Goal: Task Accomplishment & Management: Manage account settings

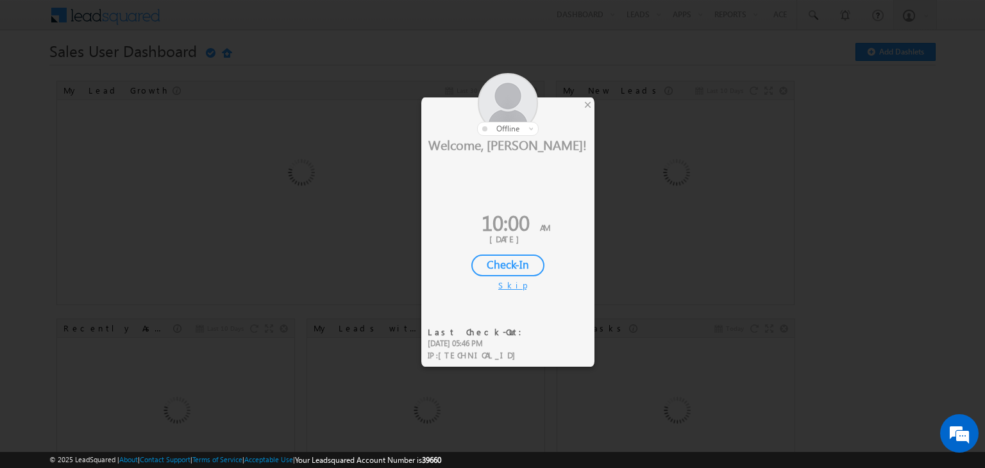
click at [495, 268] on div "Check-In" at bounding box center [508, 266] width 73 height 22
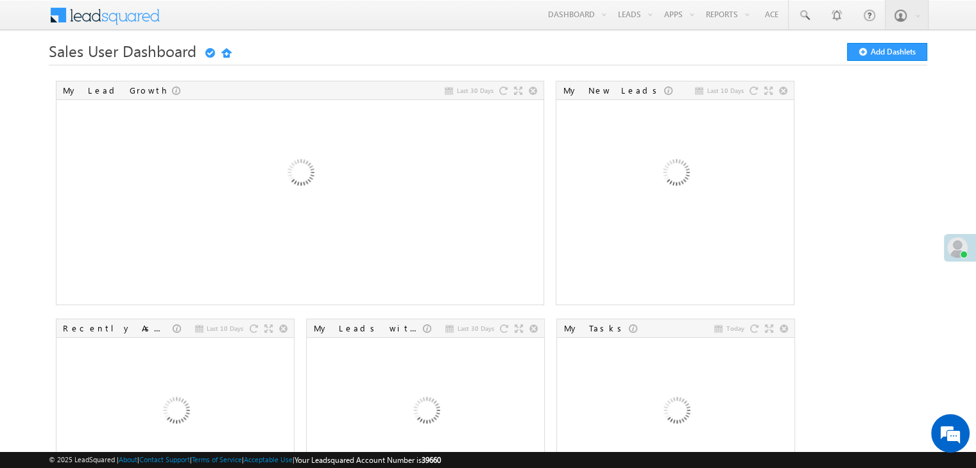
drag, startPoint x: 627, startPoint y: 39, endPoint x: 548, endPoint y: 123, distance: 115.3
click at [0, 0] on link "Smart Views" at bounding box center [0, 0] width 0 height 0
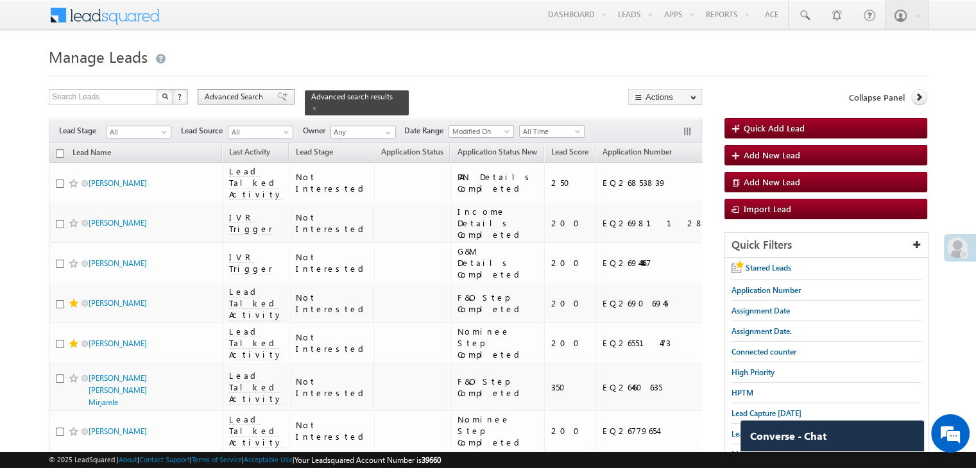
click at [215, 99] on span "Advanced Search" at bounding box center [236, 97] width 62 height 12
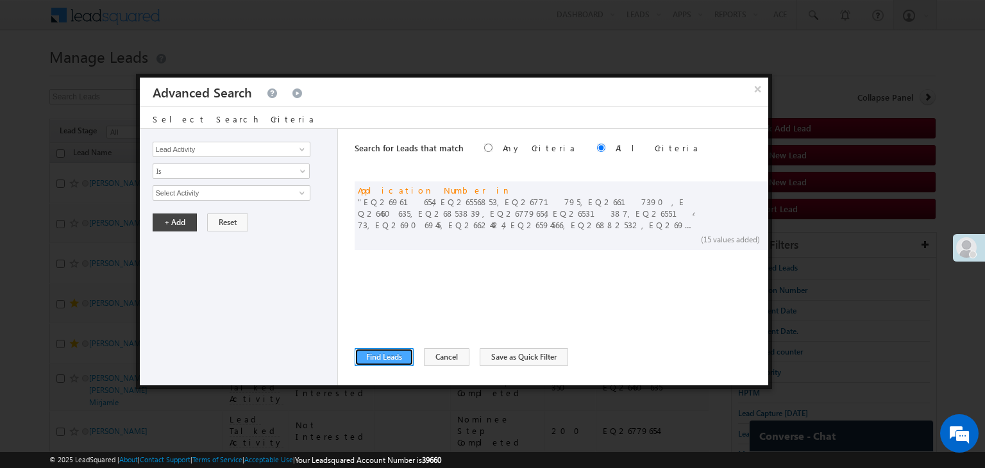
click at [386, 355] on button "Find Leads" at bounding box center [384, 357] width 59 height 18
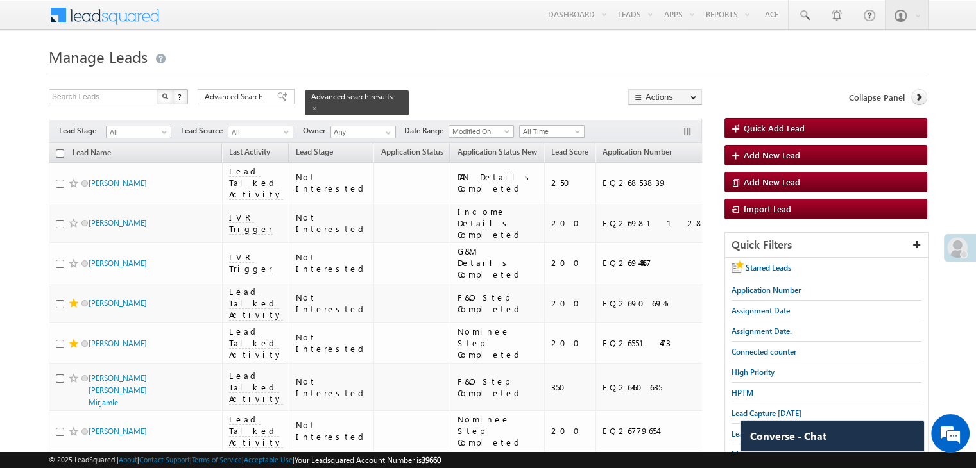
click at [59, 149] on input "checkbox" at bounding box center [60, 153] width 8 height 8
checkbox input "true"
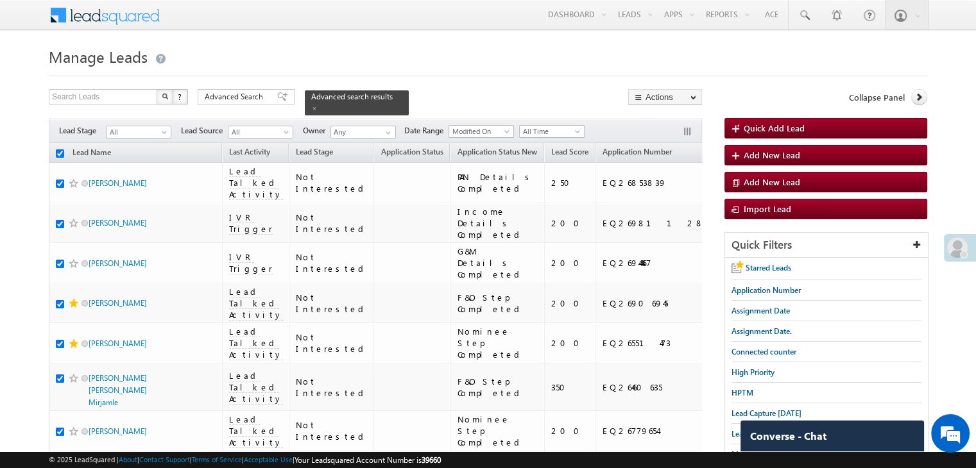
checkbox input "true"
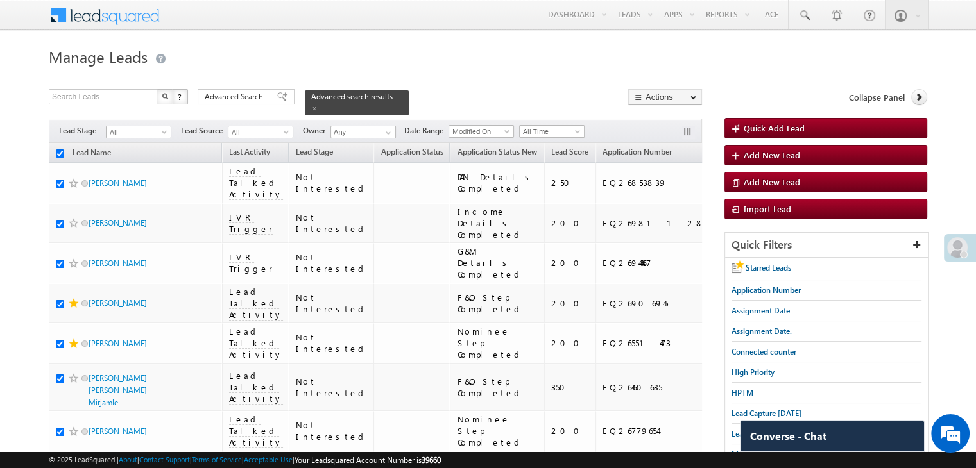
checkbox input "true"
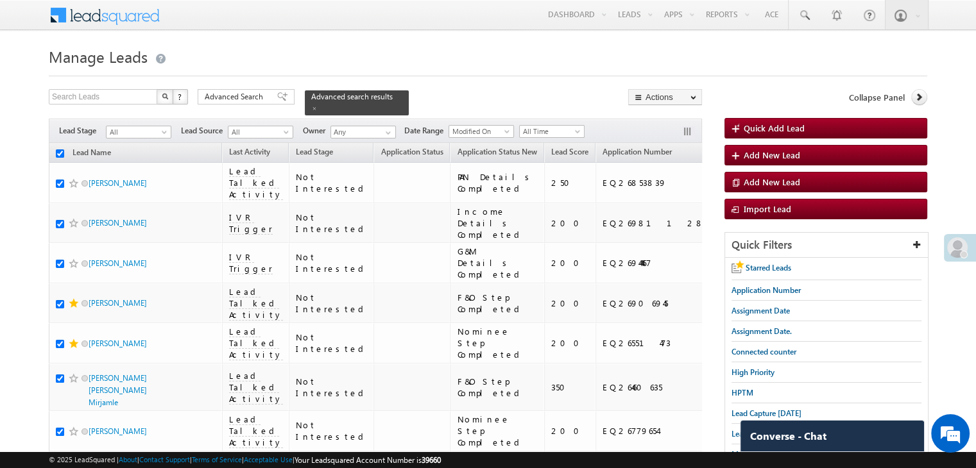
checkbox input "true"
click at [251, 94] on span "Advanced Search" at bounding box center [236, 97] width 62 height 12
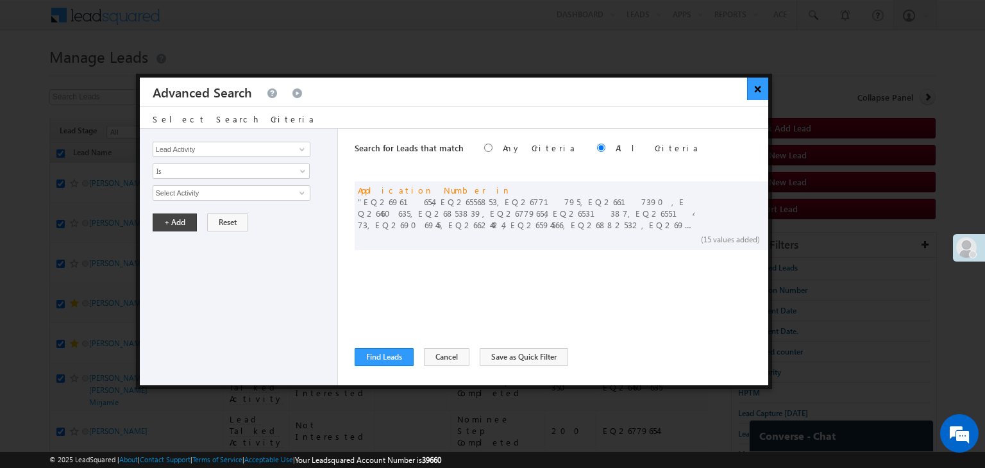
click at [757, 88] on button "×" at bounding box center [757, 89] width 21 height 22
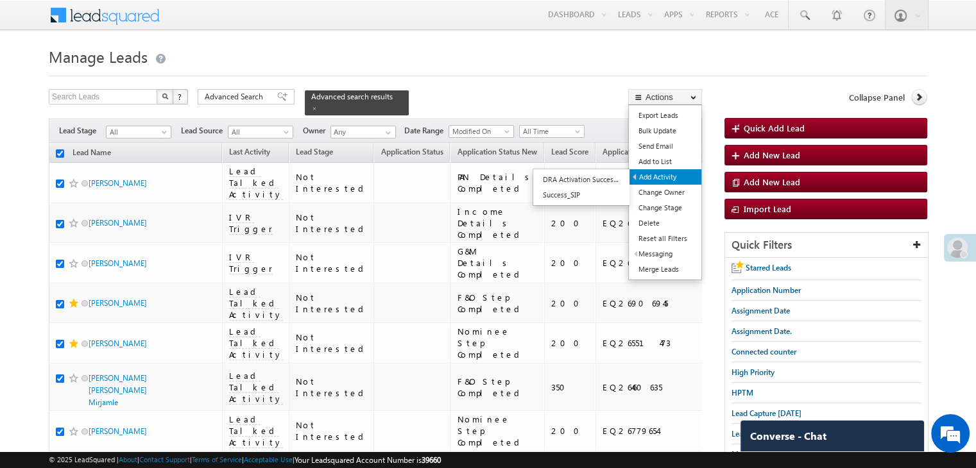
click at [666, 174] on link "Add Activity" at bounding box center [665, 176] width 72 height 15
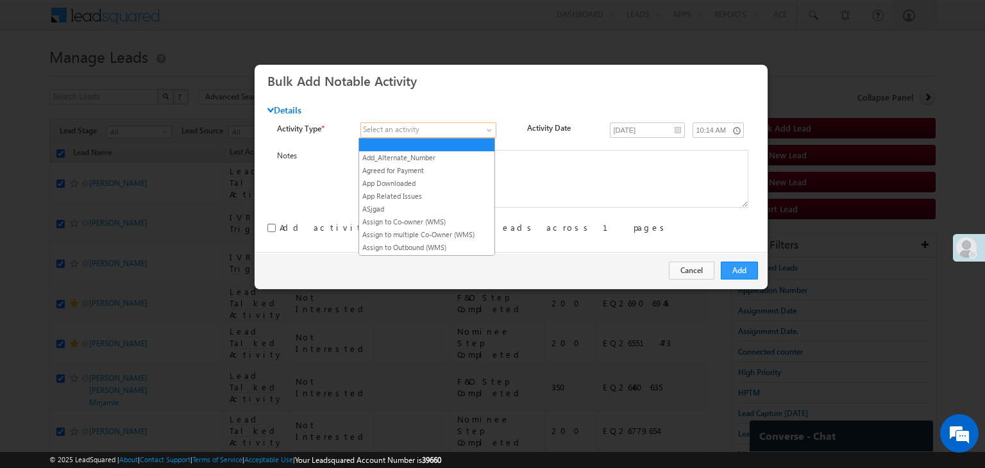
click at [485, 125] on link at bounding box center [429, 130] width 136 height 15
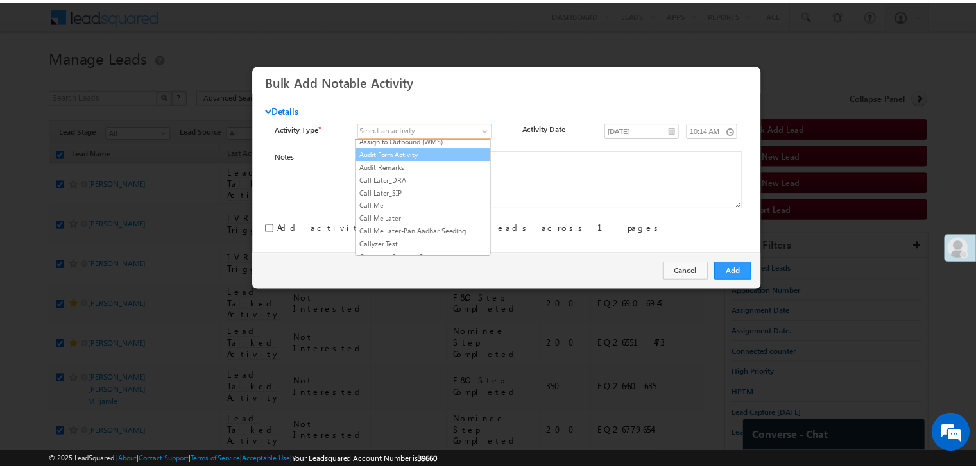
scroll to position [128, 0]
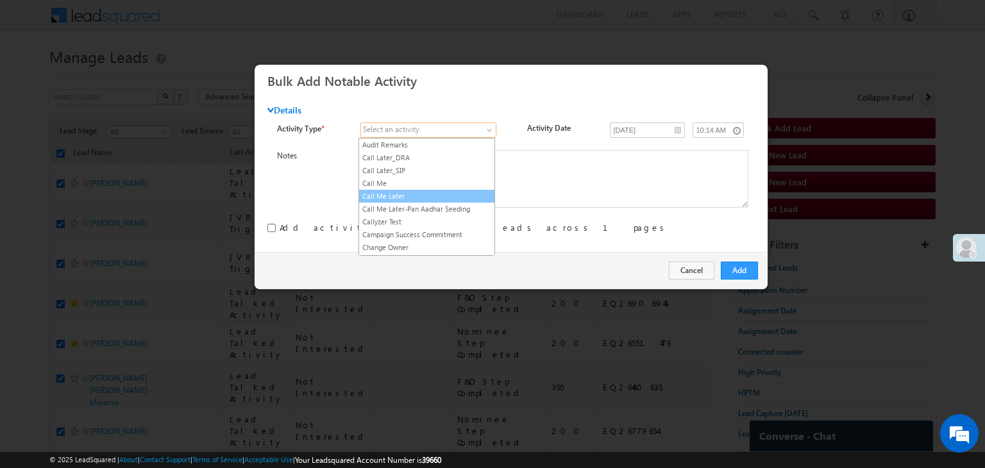
click at [466, 194] on link "Call Me Later" at bounding box center [426, 197] width 135 height 12
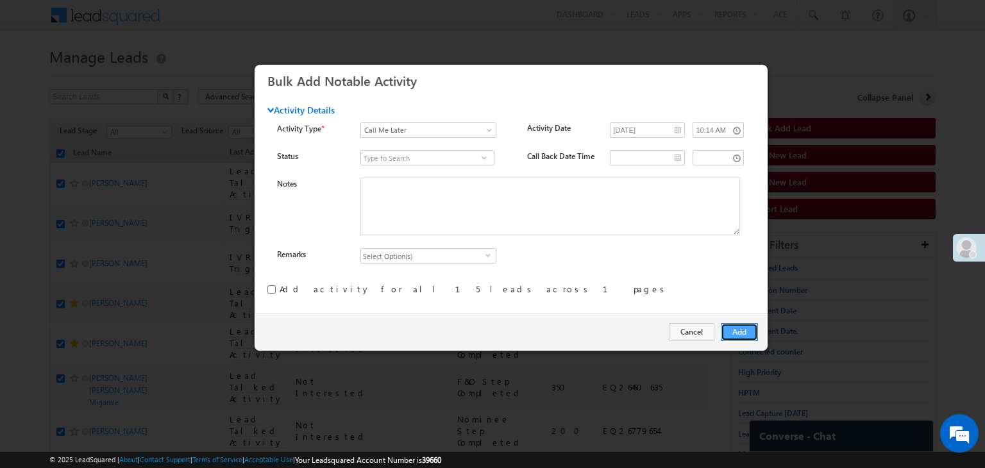
click at [744, 328] on button "Add" at bounding box center [739, 332] width 37 height 18
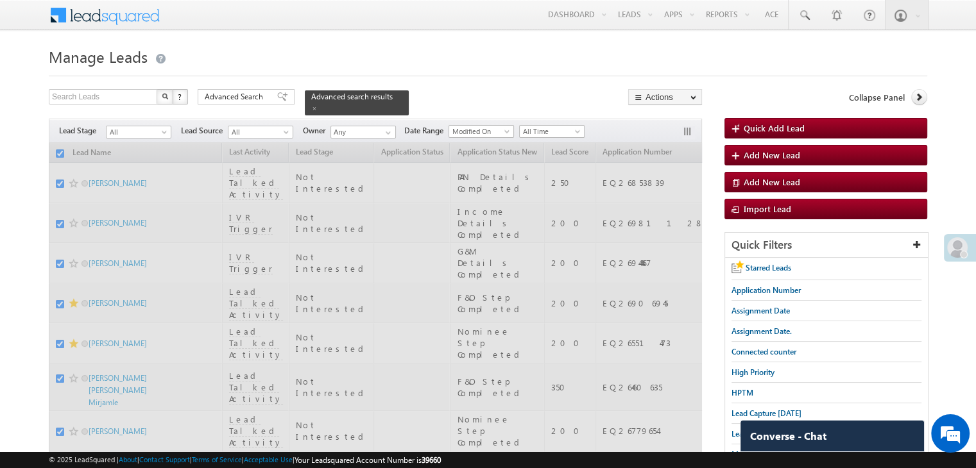
checkbox input "false"
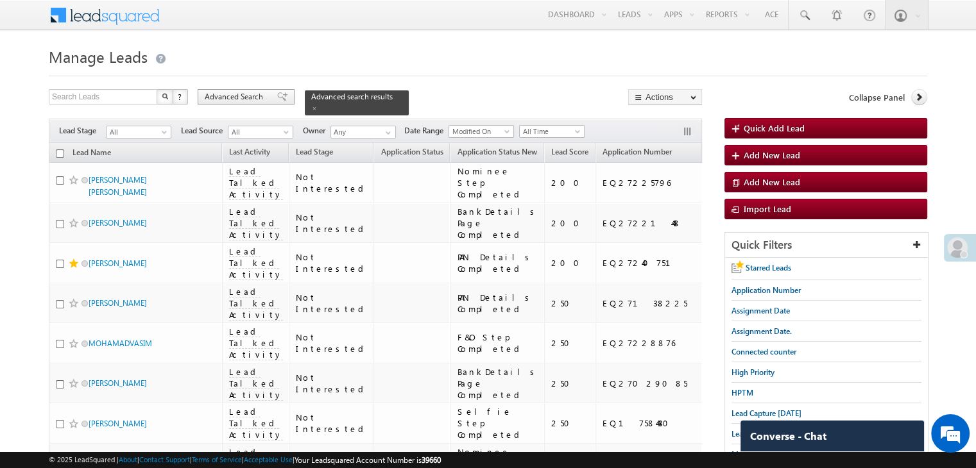
drag, startPoint x: 0, startPoint y: 0, endPoint x: 245, endPoint y: 98, distance: 263.7
click at [245, 98] on span "Advanced Search" at bounding box center [236, 97] width 62 height 12
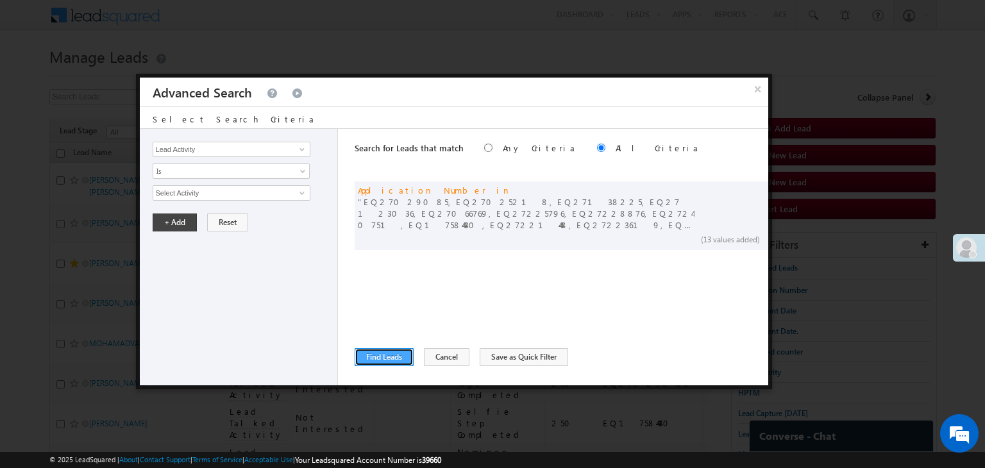
click at [386, 353] on button "Find Leads" at bounding box center [384, 357] width 59 height 18
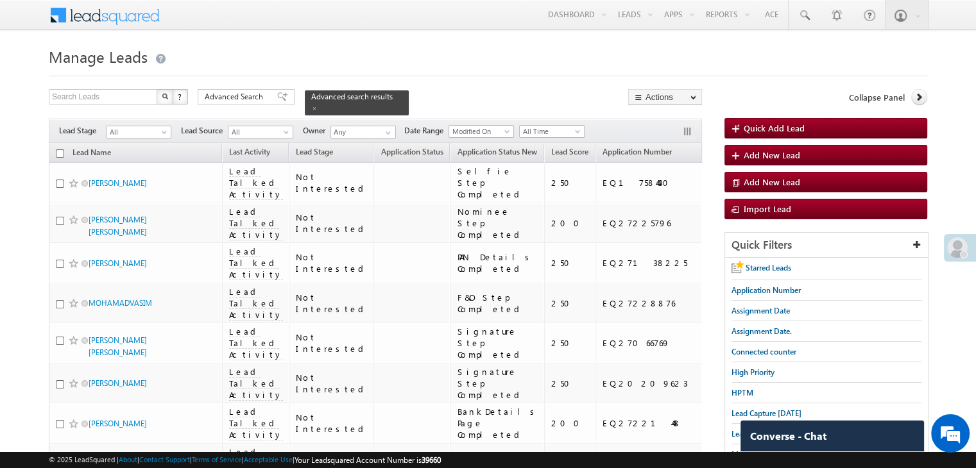
click at [58, 149] on input "checkbox" at bounding box center [60, 153] width 8 height 8
checkbox input "true"
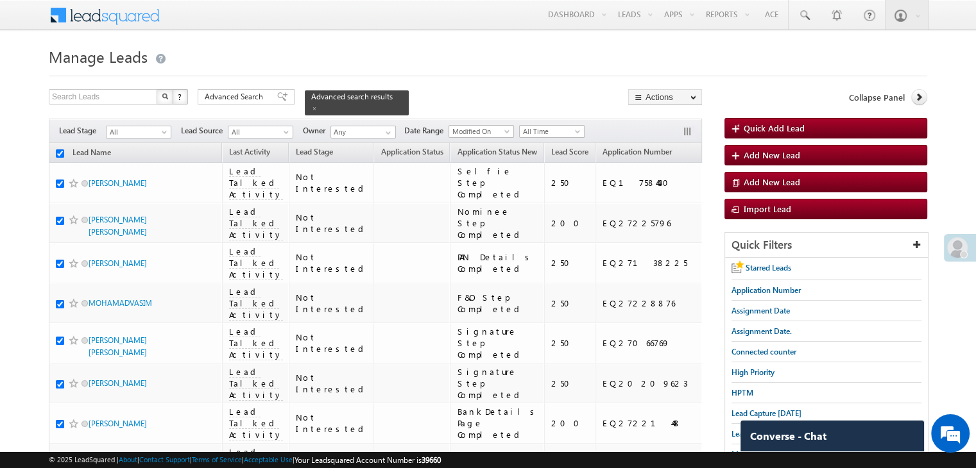
checkbox input "true"
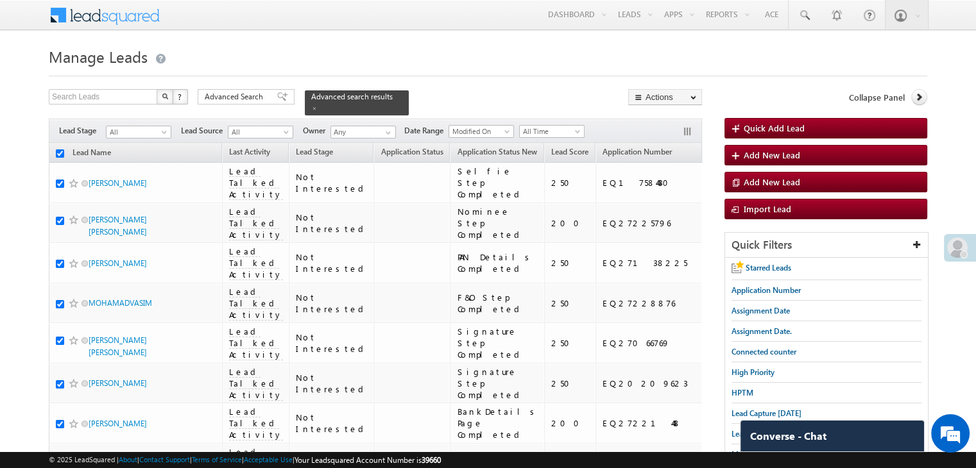
checkbox input "true"
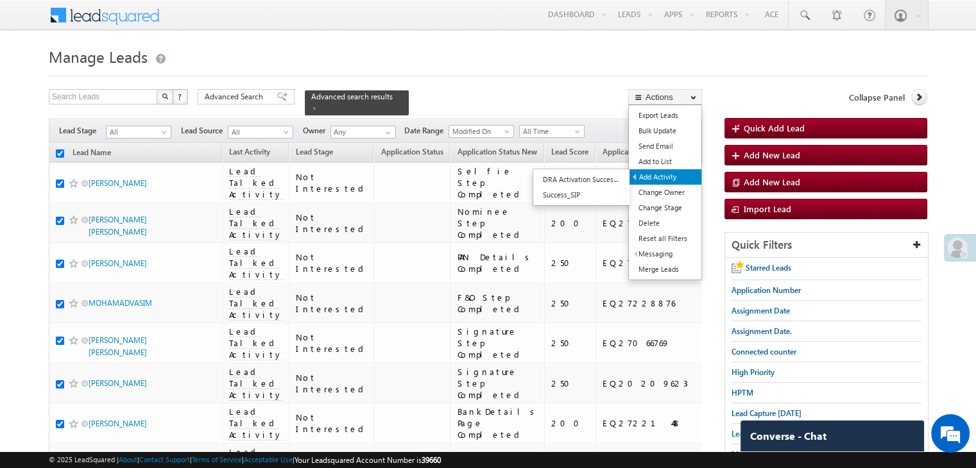
click at [667, 174] on link "Add Activity" at bounding box center [665, 176] width 72 height 15
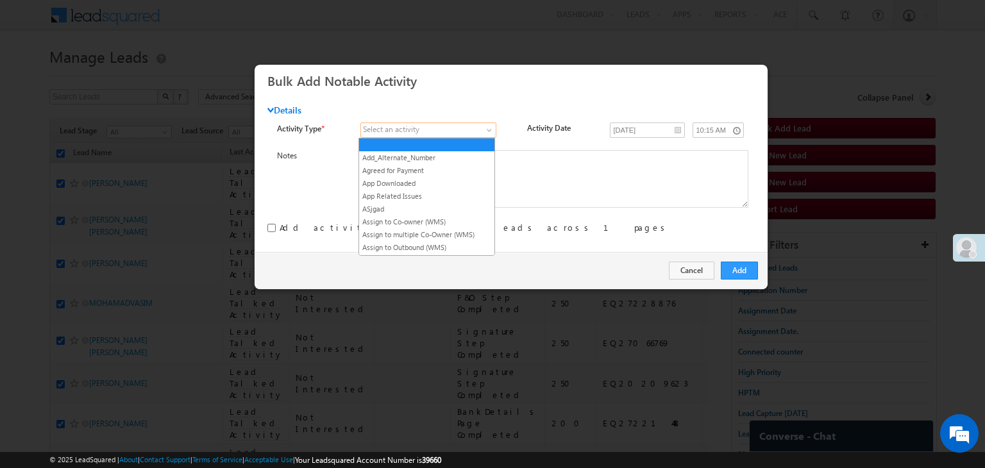
click at [438, 130] on span at bounding box center [421, 130] width 121 height 12
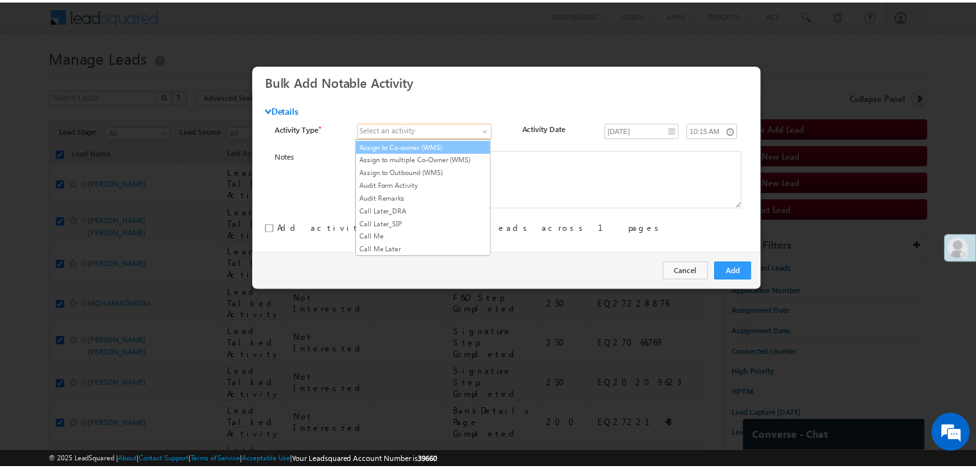
scroll to position [128, 0]
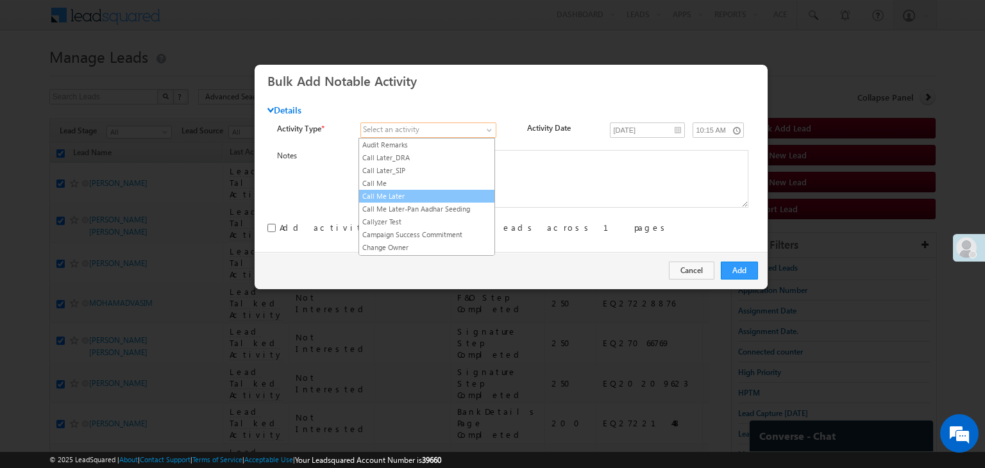
click at [429, 192] on link "Call Me Later" at bounding box center [426, 197] width 135 height 12
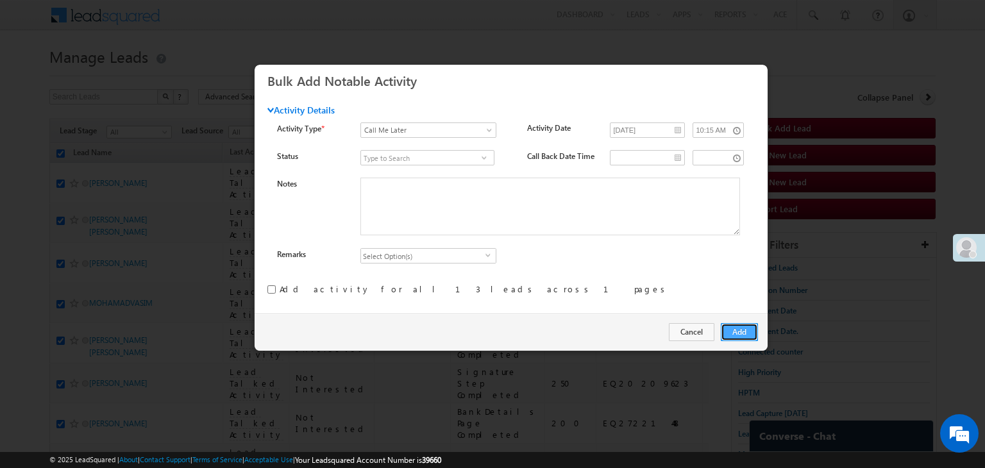
click at [736, 328] on button "Add" at bounding box center [739, 332] width 37 height 18
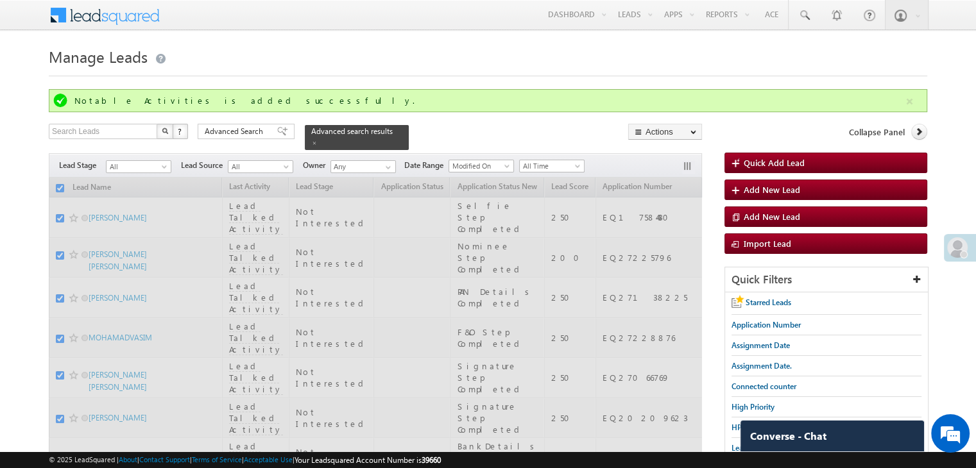
checkbox input "false"
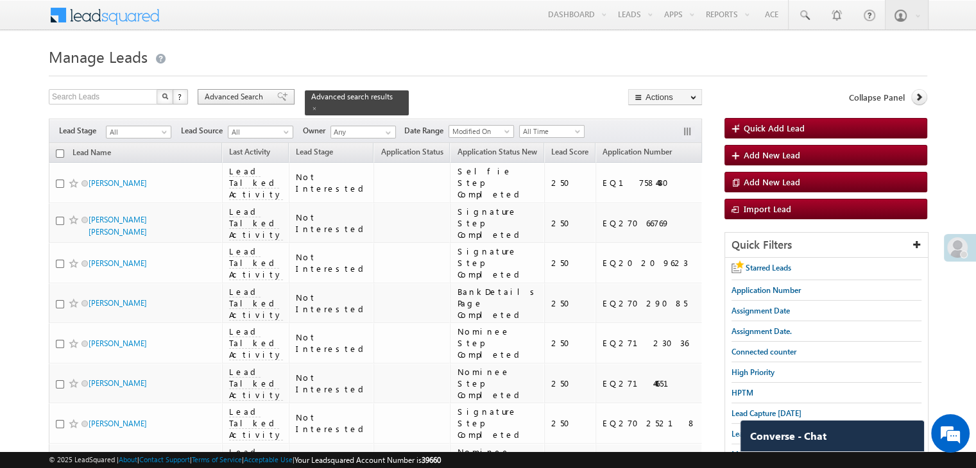
click at [235, 99] on span "Advanced Search" at bounding box center [236, 97] width 62 height 12
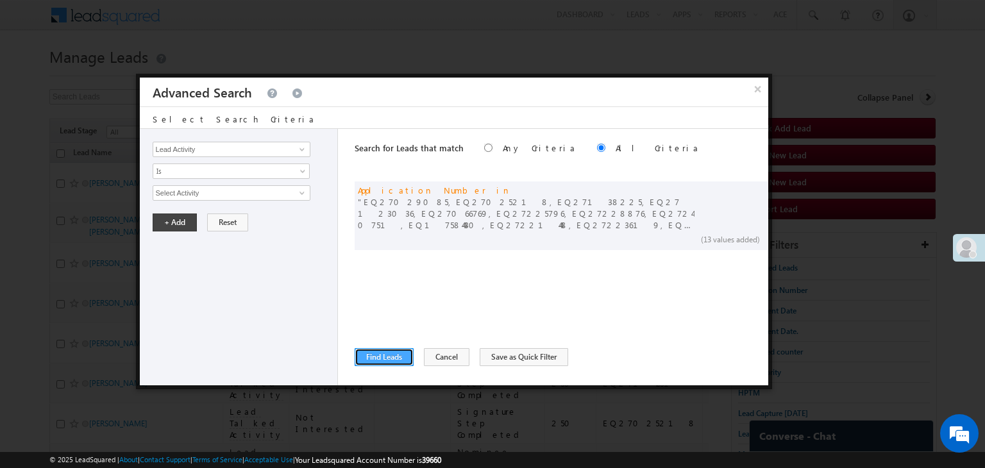
click at [382, 357] on button "Find Leads" at bounding box center [384, 357] width 59 height 18
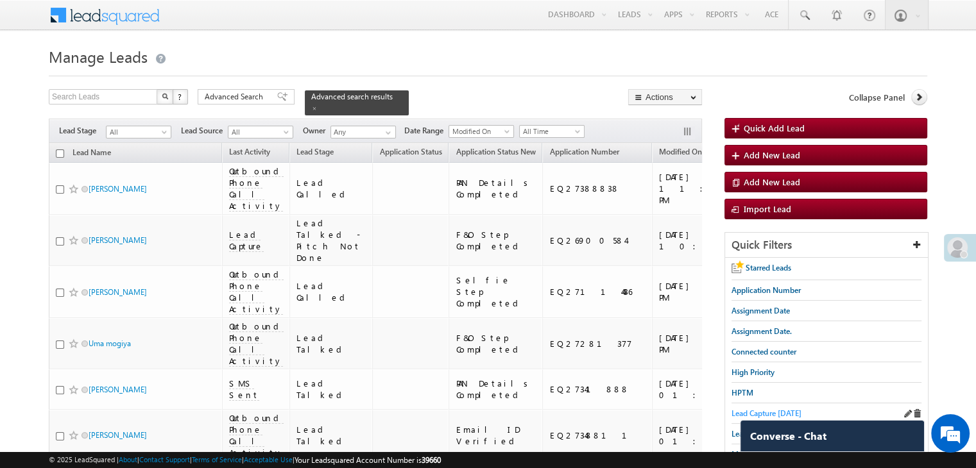
click at [743, 411] on span "Lead Capture [DATE]" at bounding box center [766, 414] width 70 height 10
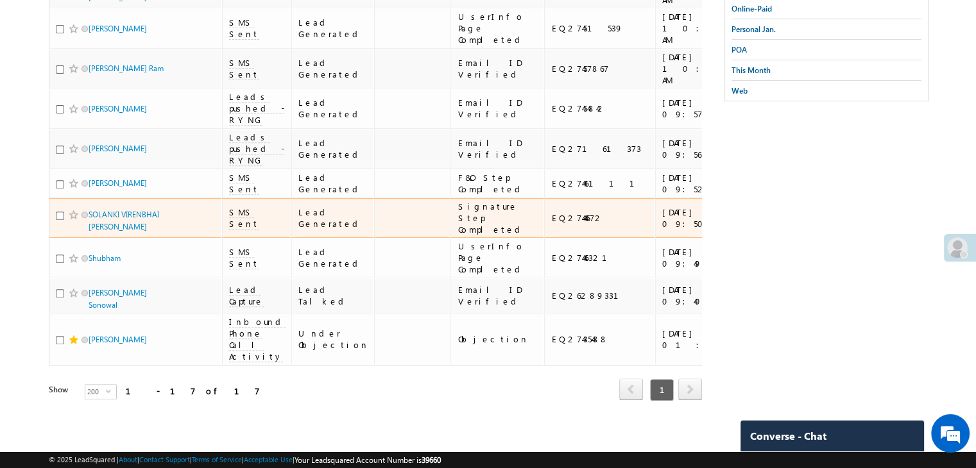
scroll to position [1065, 0]
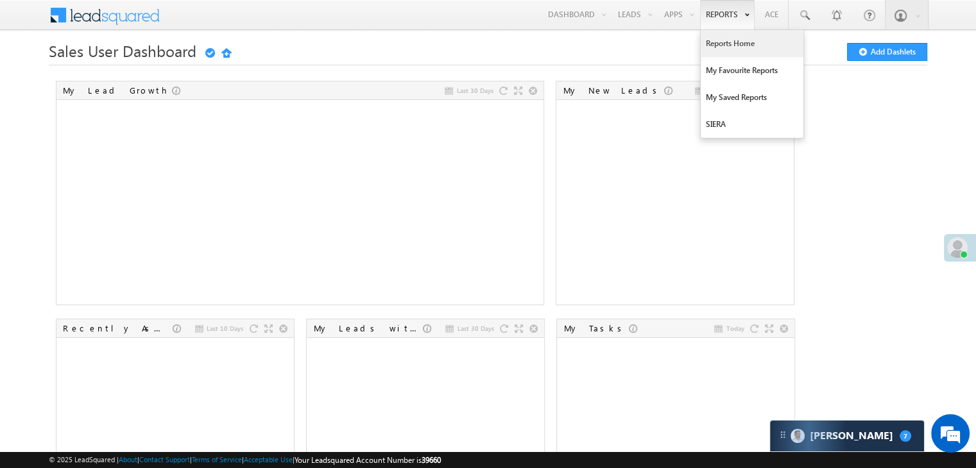
click at [734, 38] on link "Reports Home" at bounding box center [752, 43] width 103 height 27
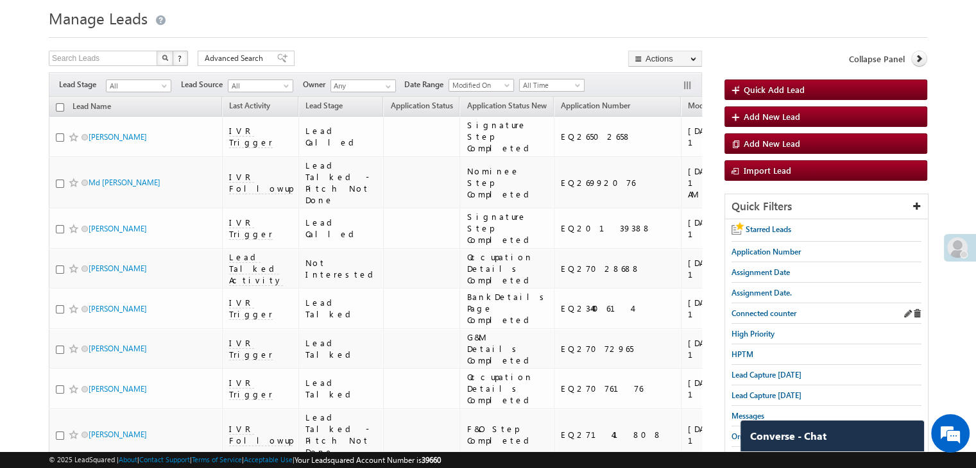
scroll to position [191, 0]
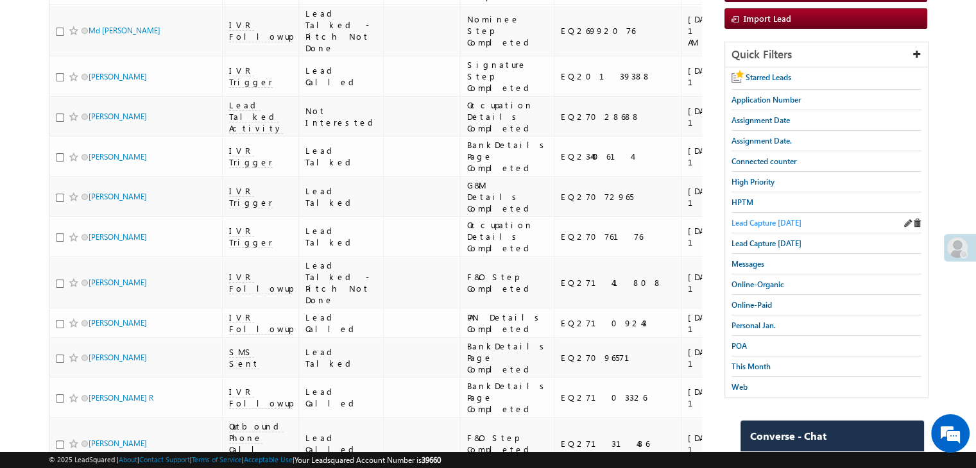
click at [790, 228] on span "Lead Capture [DATE]" at bounding box center [766, 223] width 70 height 10
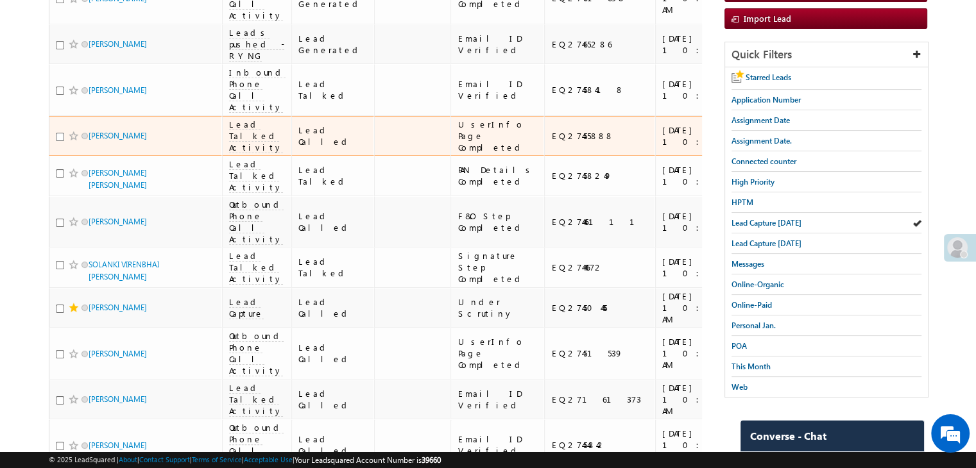
scroll to position [128, 0]
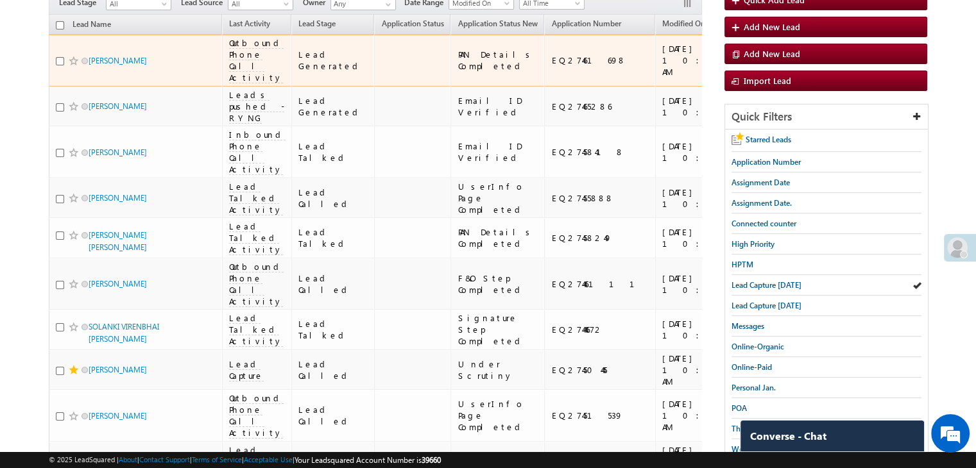
click at [74, 64] on span at bounding box center [74, 61] width 10 height 10
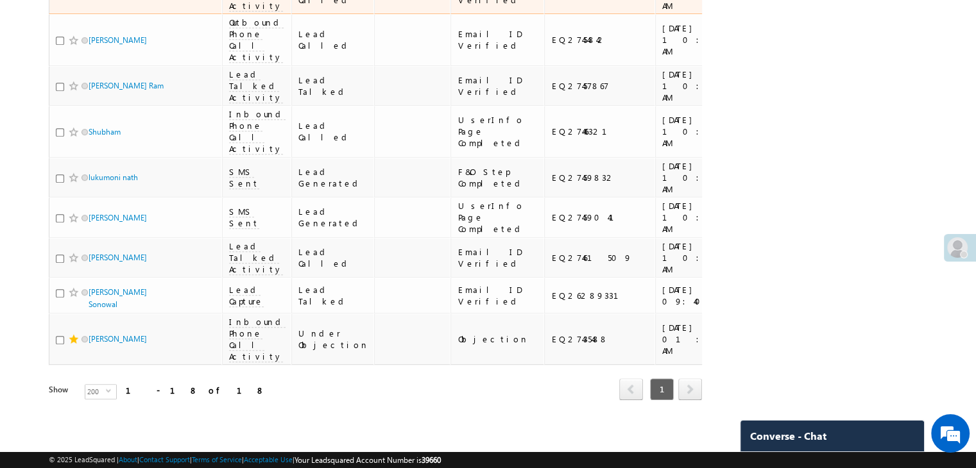
scroll to position [1139, 0]
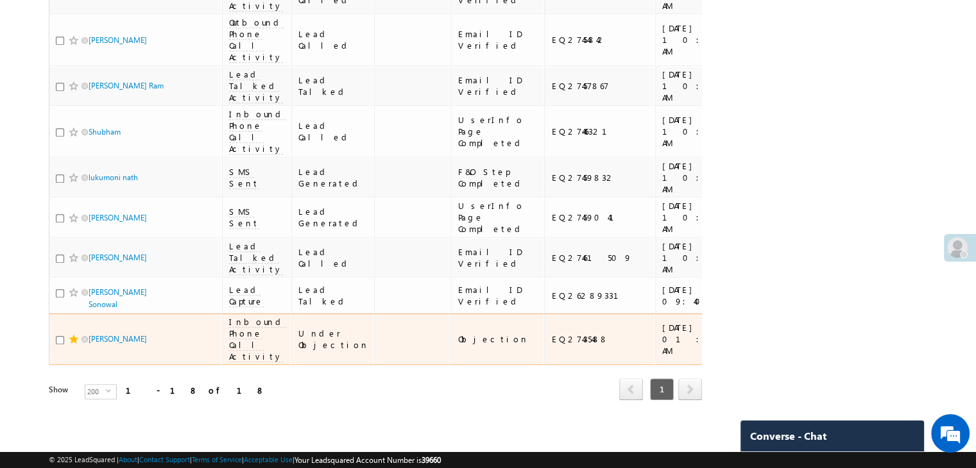
click at [551, 334] on div "EQ27435488" at bounding box center [600, 340] width 98 height 12
copy div "EQ27435488"
click at [747, 328] on div "[URL][DOMAIN_NAME]" at bounding box center [786, 339] width 78 height 23
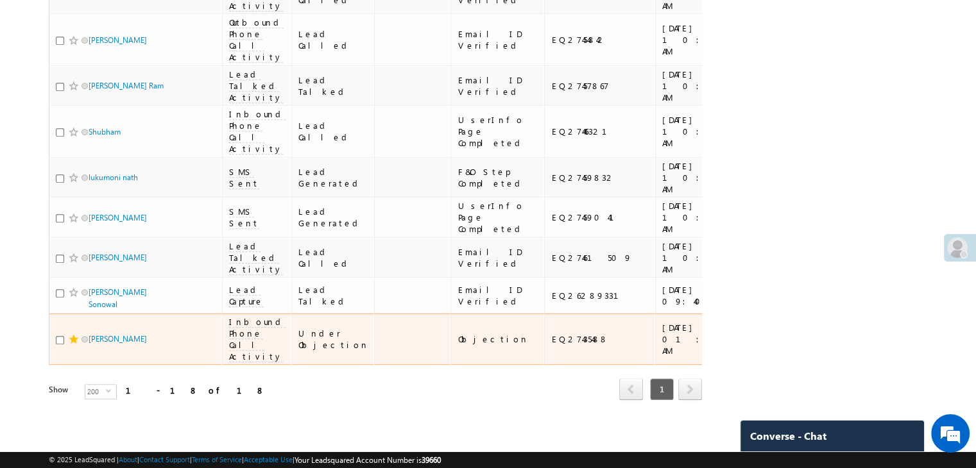
click at [747, 328] on div "[URL][DOMAIN_NAME]" at bounding box center [786, 339] width 78 height 23
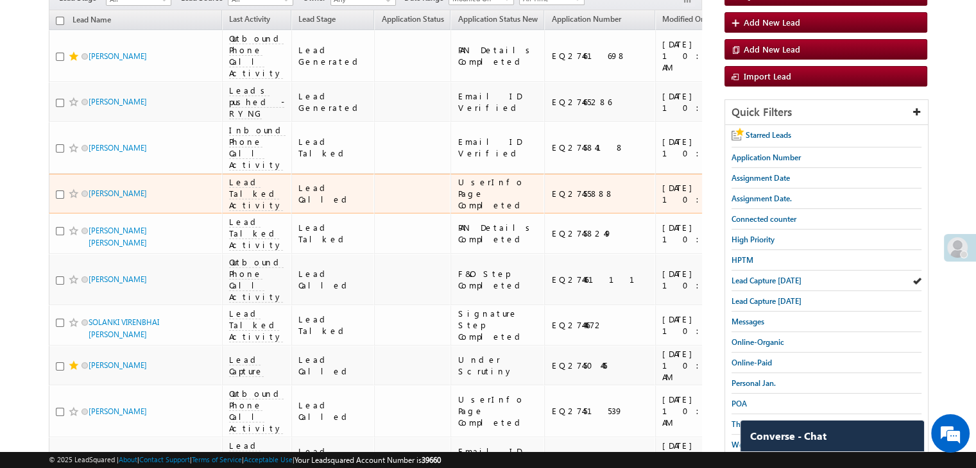
scroll to position [49, 0]
